Goal: Task Accomplishment & Management: Use online tool/utility

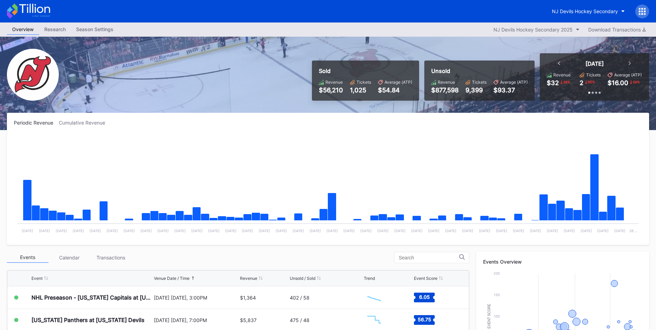
scroll to position [138, 0]
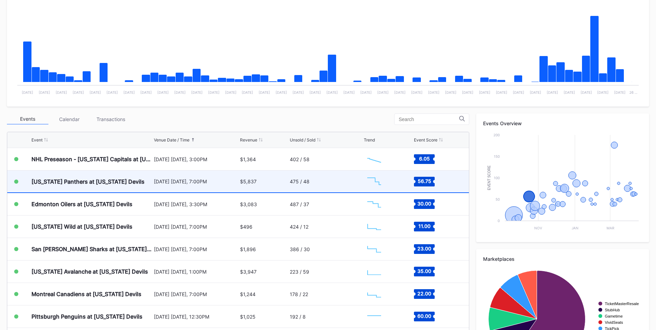
click at [135, 179] on div "[US_STATE] Panthers at [US_STATE] Devils" at bounding box center [91, 181] width 121 height 22
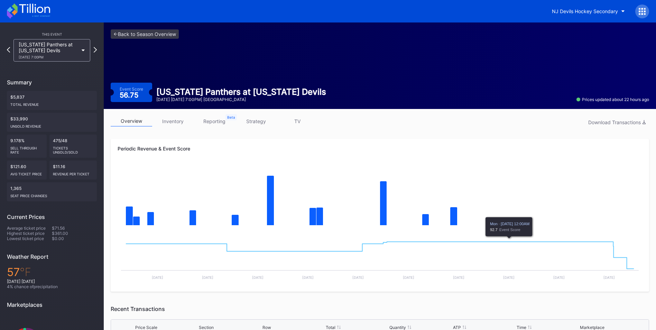
click at [176, 123] on link "inventory" at bounding box center [172, 121] width 41 height 11
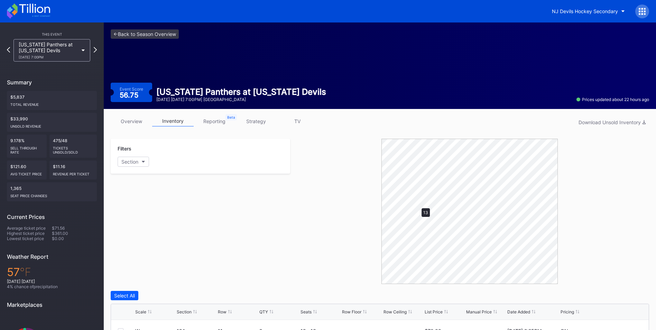
scroll to position [104, 0]
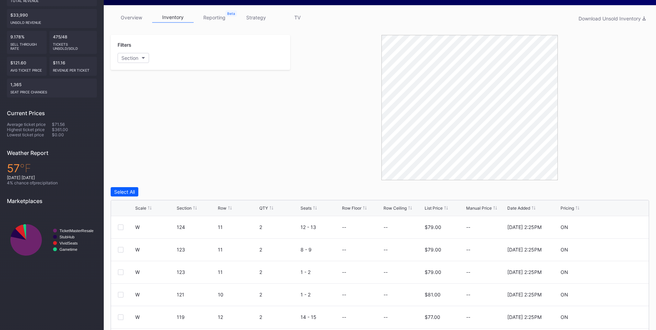
click at [432, 208] on div "List Price" at bounding box center [433, 207] width 18 height 5
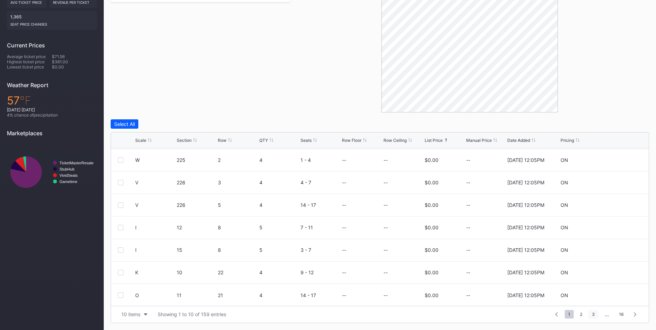
scroll to position [67, 0]
click at [580, 315] on span "2" at bounding box center [580, 314] width 9 height 9
click at [585, 315] on span "3" at bounding box center [581, 314] width 10 height 9
click at [580, 314] on span "4" at bounding box center [581, 314] width 10 height 9
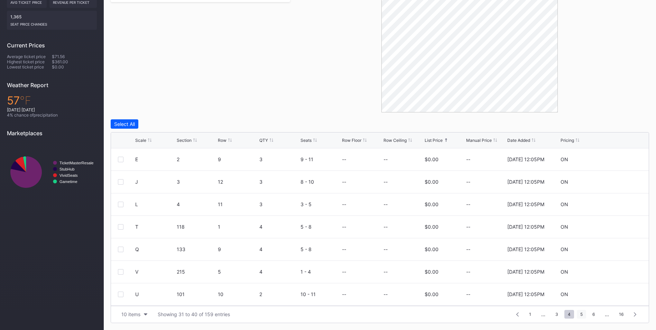
click at [581, 314] on span "5" at bounding box center [581, 314] width 9 height 9
click at [581, 314] on span "6" at bounding box center [581, 314] width 9 height 9
click at [582, 313] on span "7" at bounding box center [581, 314] width 9 height 9
click at [582, 313] on span "8" at bounding box center [581, 314] width 9 height 9
click at [580, 311] on span "9" at bounding box center [578, 314] width 9 height 9
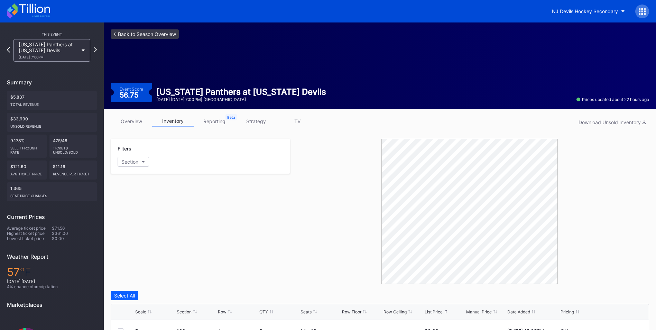
click at [143, 32] on link "<- Back to Season Overview" at bounding box center [145, 33] width 68 height 9
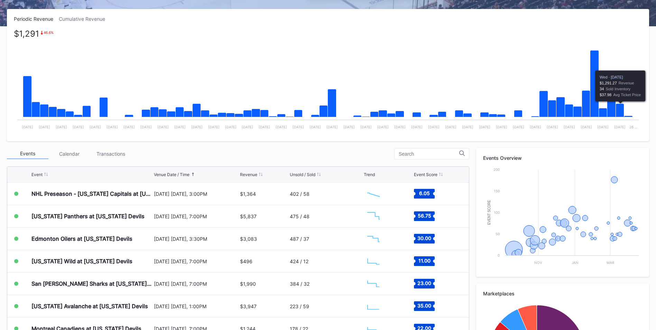
scroll to position [104, 0]
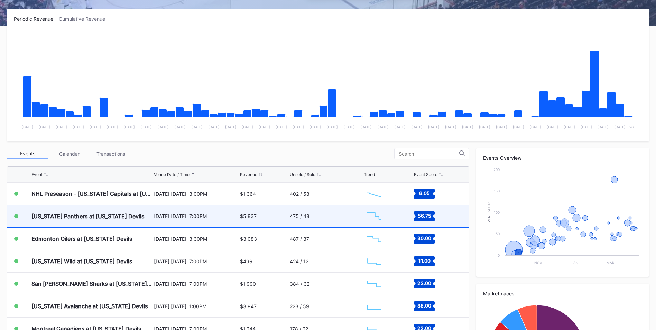
click at [132, 214] on div "[US_STATE] Panthers at [US_STATE] Devils" at bounding box center [91, 216] width 121 height 22
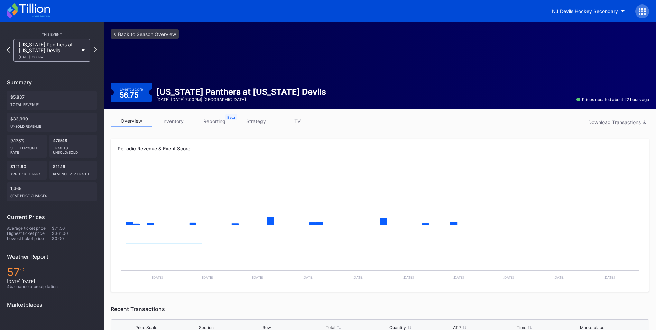
click at [167, 123] on link "inventory" at bounding box center [172, 121] width 41 height 11
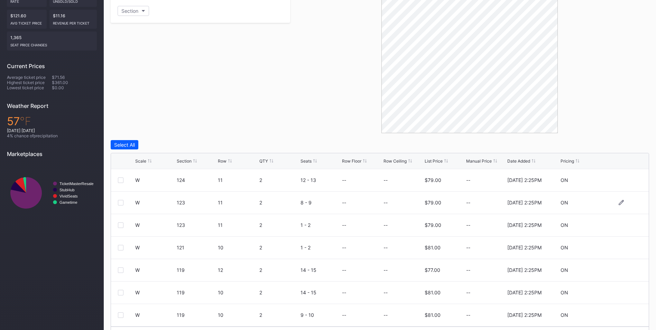
scroll to position [171, 0]
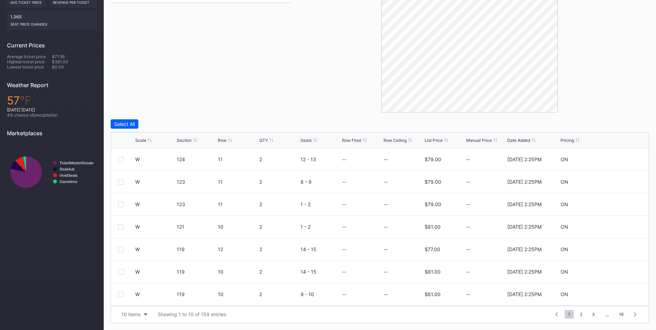
click at [432, 141] on div "List Price" at bounding box center [433, 140] width 18 height 5
click at [581, 317] on span "2" at bounding box center [580, 314] width 9 height 9
click at [586, 314] on span "3" at bounding box center [581, 314] width 10 height 9
click at [583, 312] on span "4" at bounding box center [581, 314] width 10 height 9
click at [583, 312] on span "5" at bounding box center [581, 314] width 9 height 9
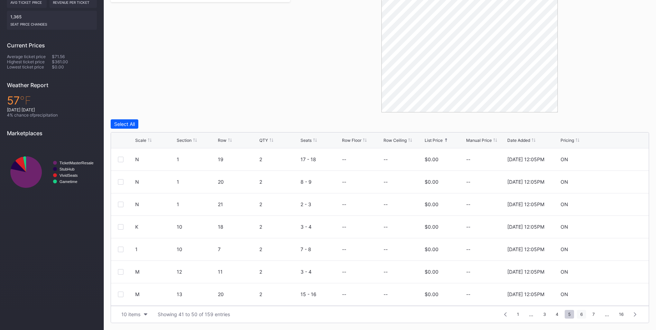
click at [585, 312] on span "6" at bounding box center [581, 314] width 9 height 9
click at [585, 312] on span "7" at bounding box center [581, 314] width 9 height 9
click at [585, 312] on span "8" at bounding box center [581, 314] width 9 height 9
click at [582, 312] on span "9" at bounding box center [578, 314] width 9 height 9
click at [582, 312] on span "10" at bounding box center [578, 314] width 12 height 9
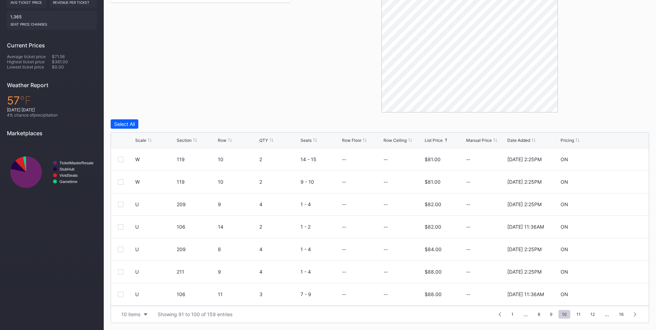
click at [552, 319] on div "1 ... 8 9 10 11 12 ... 16" at bounding box center [567, 314] width 149 height 10
click at [551, 314] on span "9" at bounding box center [550, 314] width 9 height 9
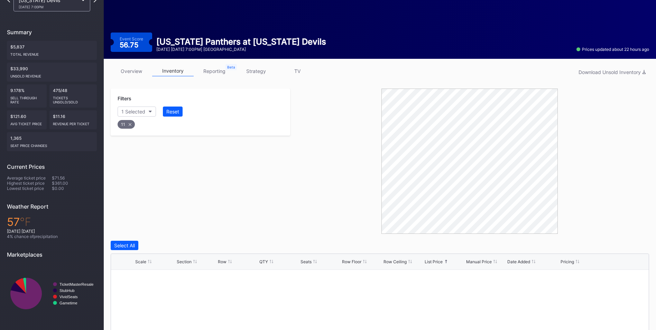
scroll to position [0, 0]
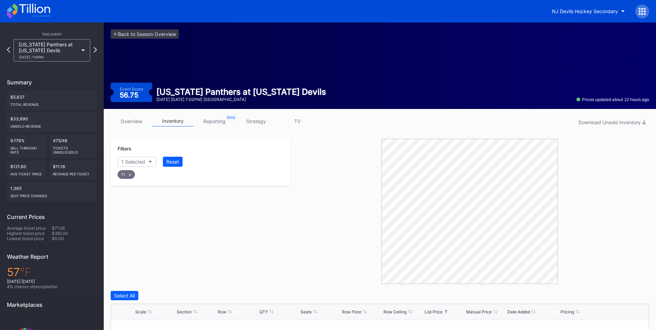
click at [130, 174] on icon at bounding box center [130, 174] width 3 height 3
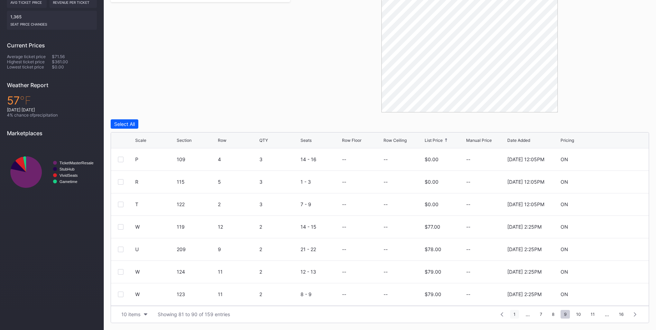
click at [514, 312] on span "1" at bounding box center [514, 314] width 9 height 9
